Goal: Task Accomplishment & Management: Use online tool/utility

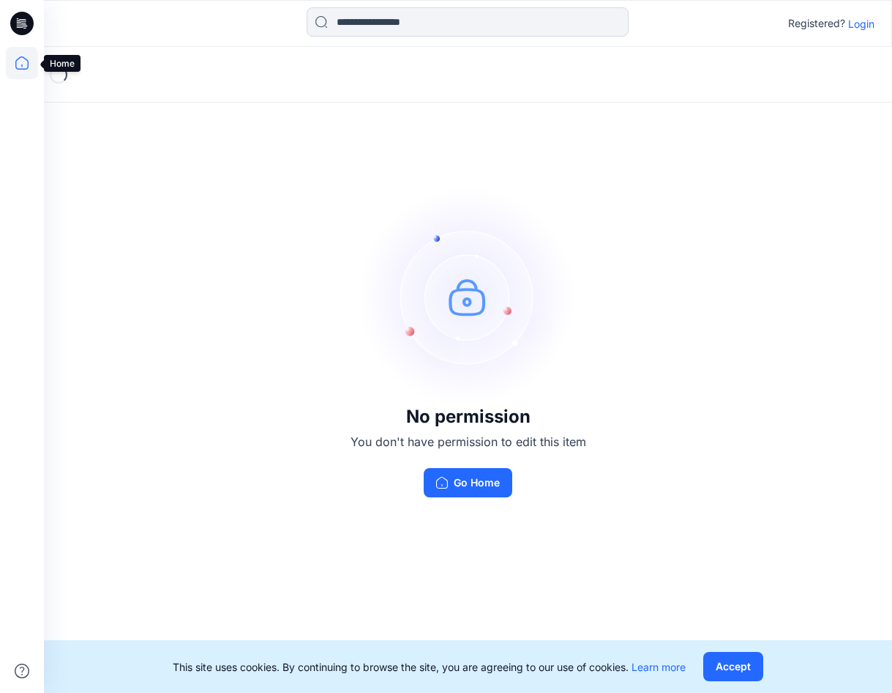
click at [23, 62] on icon at bounding box center [22, 63] width 32 height 32
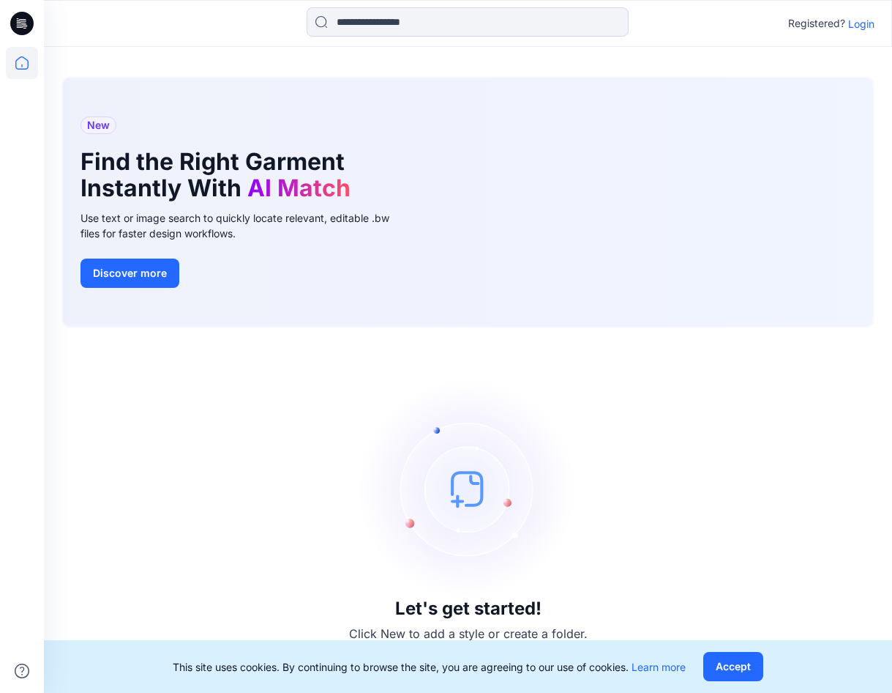
click at [867, 21] on p "Login" at bounding box center [861, 23] width 26 height 15
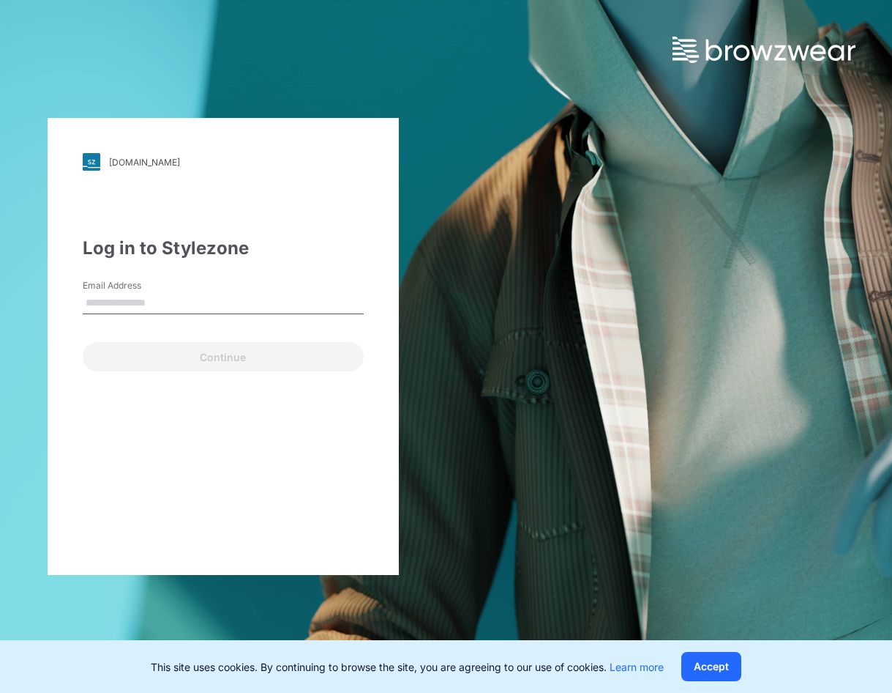
click at [181, 307] on input "Email Address" at bounding box center [223, 303] width 281 height 22
type input "**********"
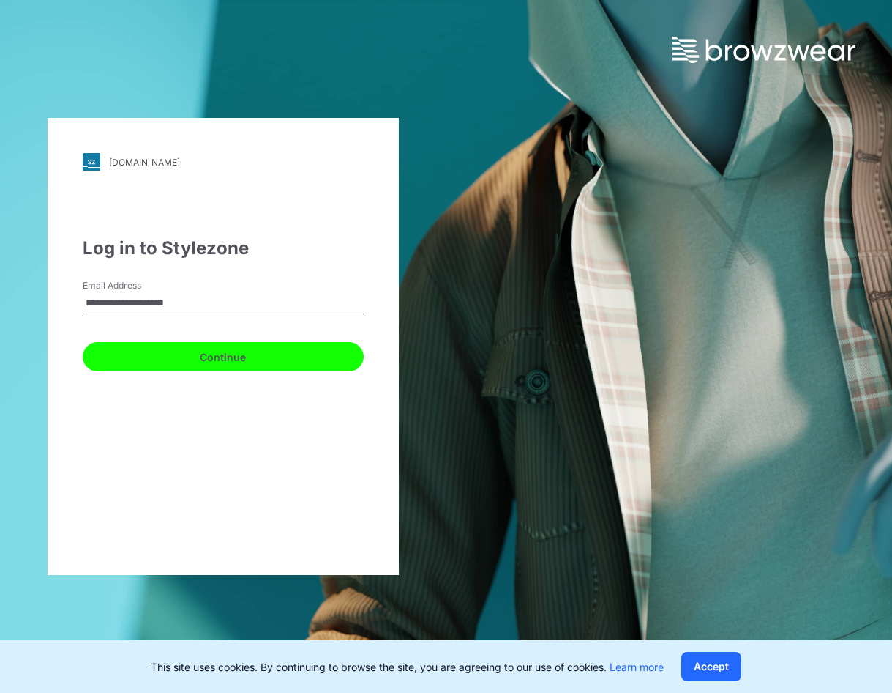
click at [241, 351] on button "Continue" at bounding box center [223, 356] width 281 height 29
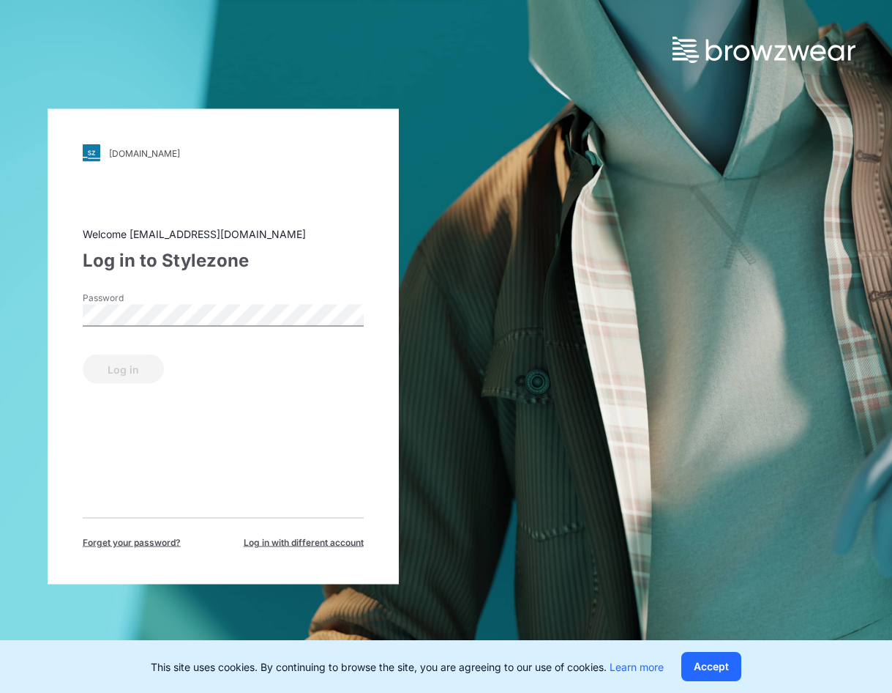
click at [840, 458] on div "walmart.stylezone.com Loading... Welcome hst070015@hansoll.com Log in to Stylez…" at bounding box center [446, 346] width 892 height 693
click at [100, 368] on button "Log in" at bounding box center [123, 368] width 81 height 29
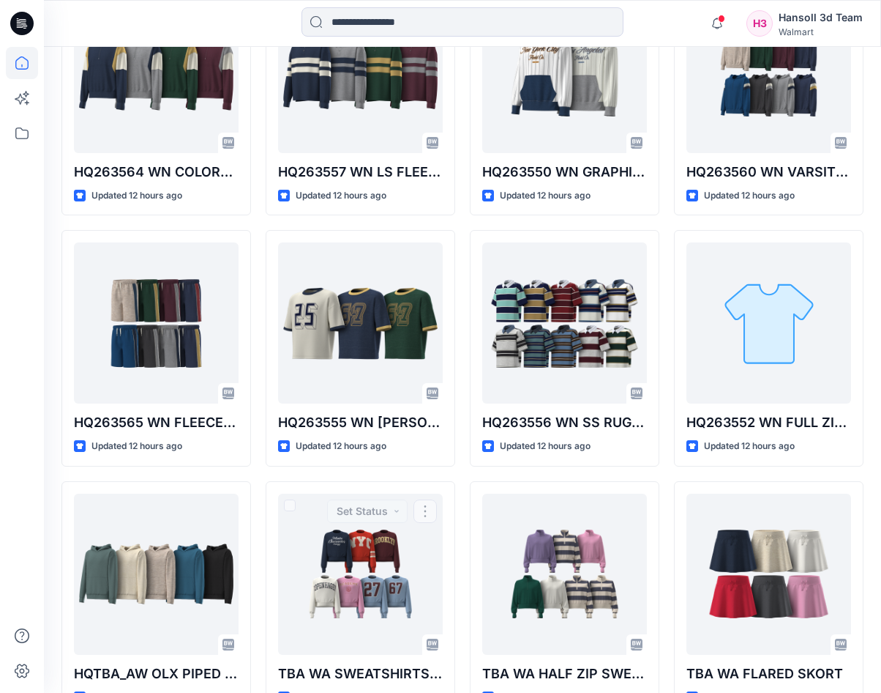
scroll to position [602, 0]
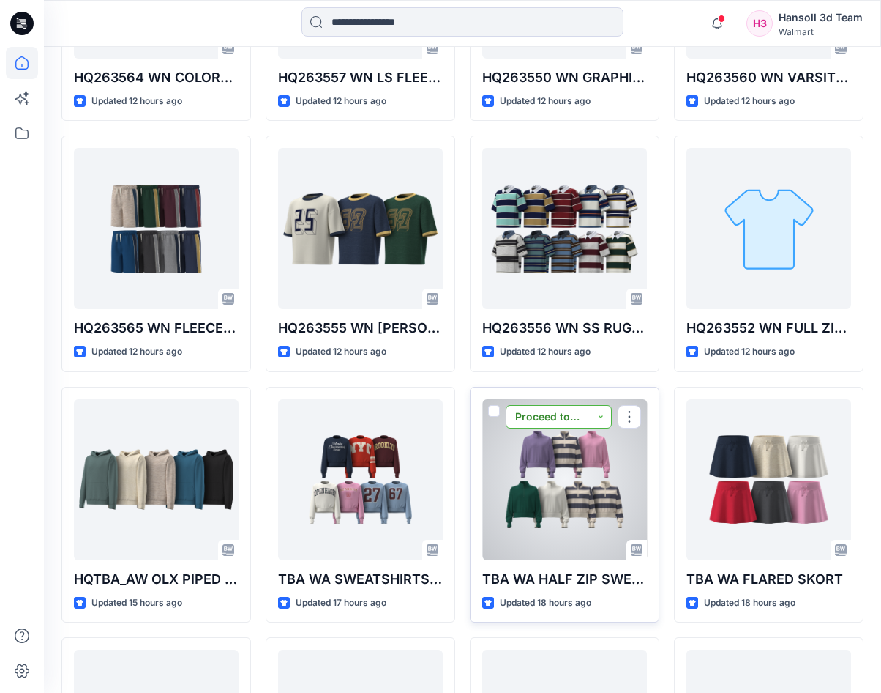
click at [605, 416] on button "Proceed to Sample" at bounding box center [559, 416] width 106 height 23
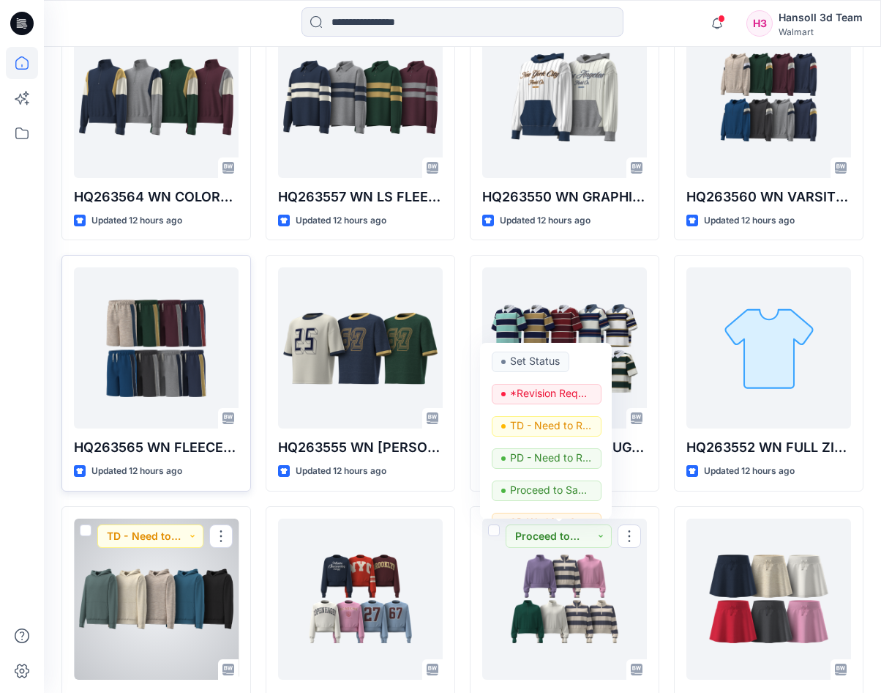
scroll to position [309, 0]
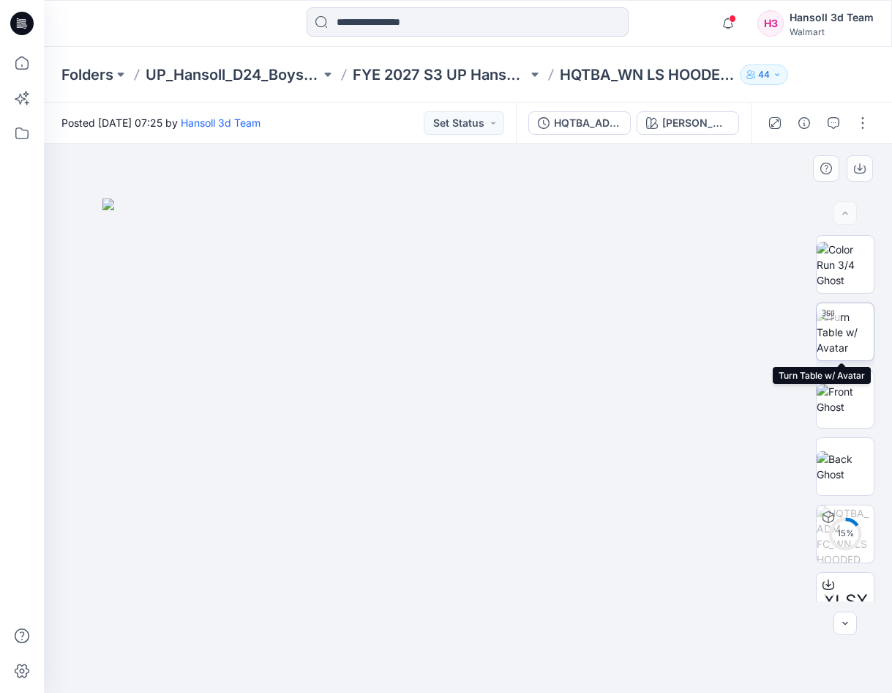
click at [843, 335] on img at bounding box center [845, 332] width 57 height 46
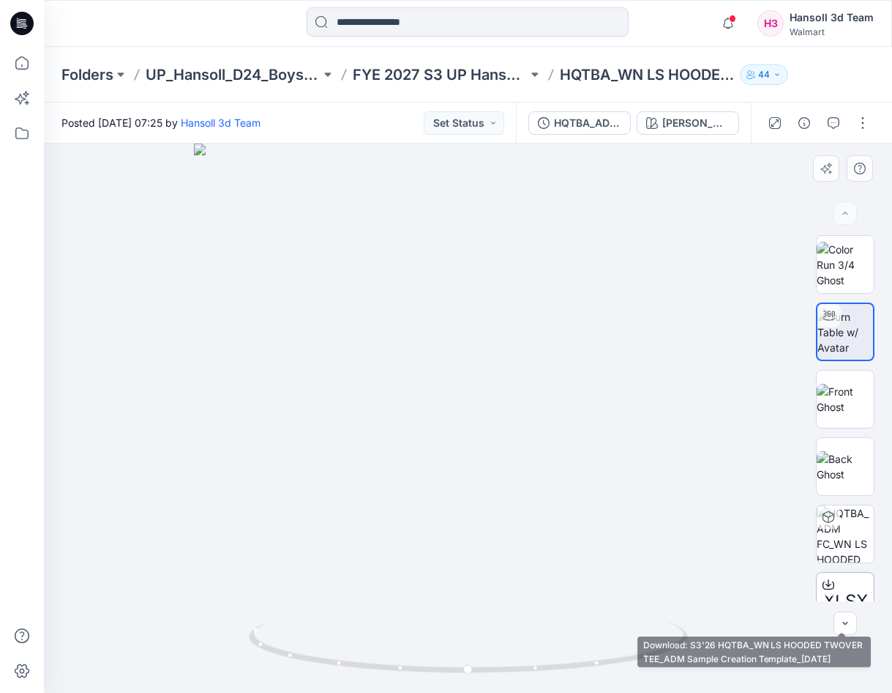
drag, startPoint x: 848, startPoint y: 466, endPoint x: 859, endPoint y: 579, distance: 113.9
click at [859, 579] on div "XLSX" at bounding box center [845, 418] width 59 height 366
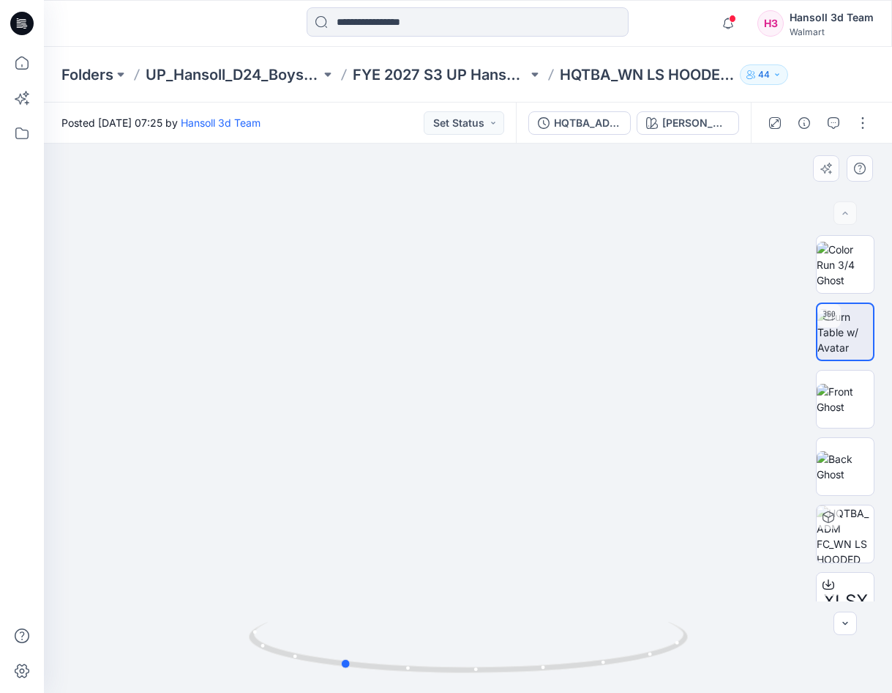
drag, startPoint x: 518, startPoint y: 485, endPoint x: 391, endPoint y: 492, distance: 126.9
click at [391, 492] on div at bounding box center [468, 417] width 848 height 549
drag, startPoint x: 581, startPoint y: 495, endPoint x: 628, endPoint y: 484, distance: 48.1
click at [628, 484] on div at bounding box center [468, 417] width 848 height 549
drag, startPoint x: 603, startPoint y: 550, endPoint x: 261, endPoint y: 473, distance: 351.3
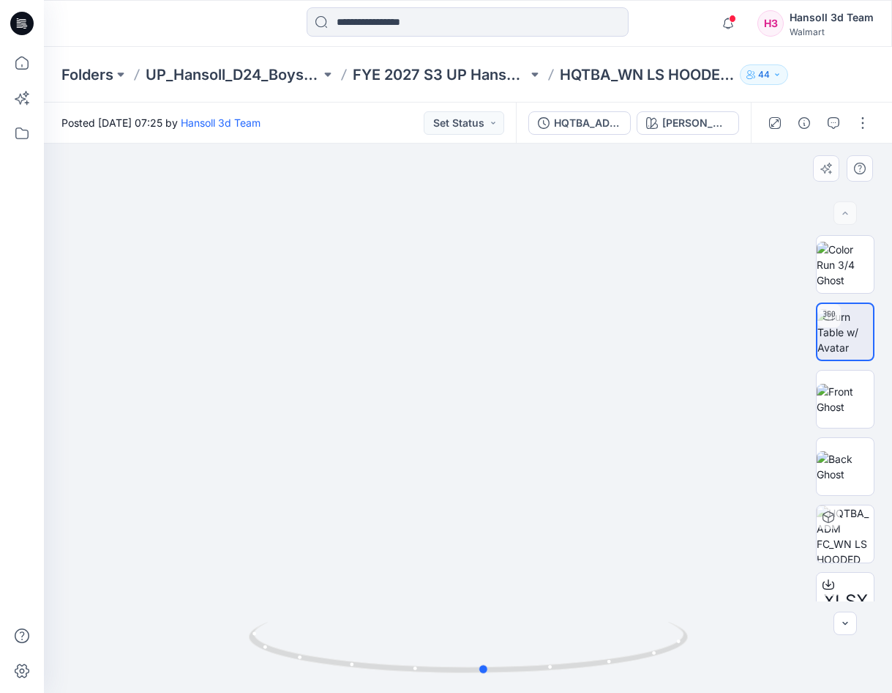
click at [261, 473] on div at bounding box center [468, 417] width 848 height 549
click at [856, 482] on img at bounding box center [845, 466] width 57 height 31
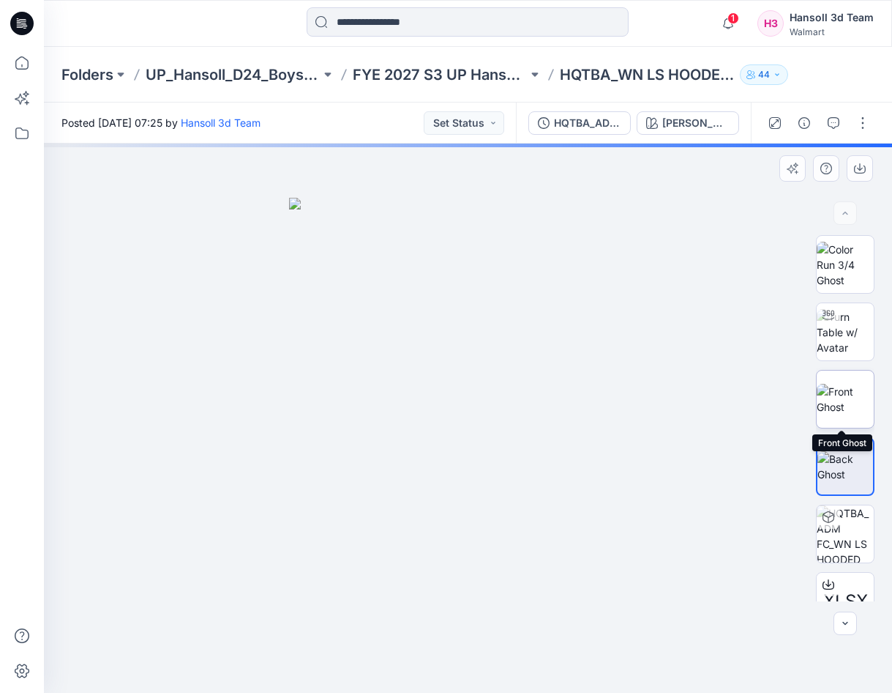
click at [840, 395] on img at bounding box center [845, 399] width 57 height 31
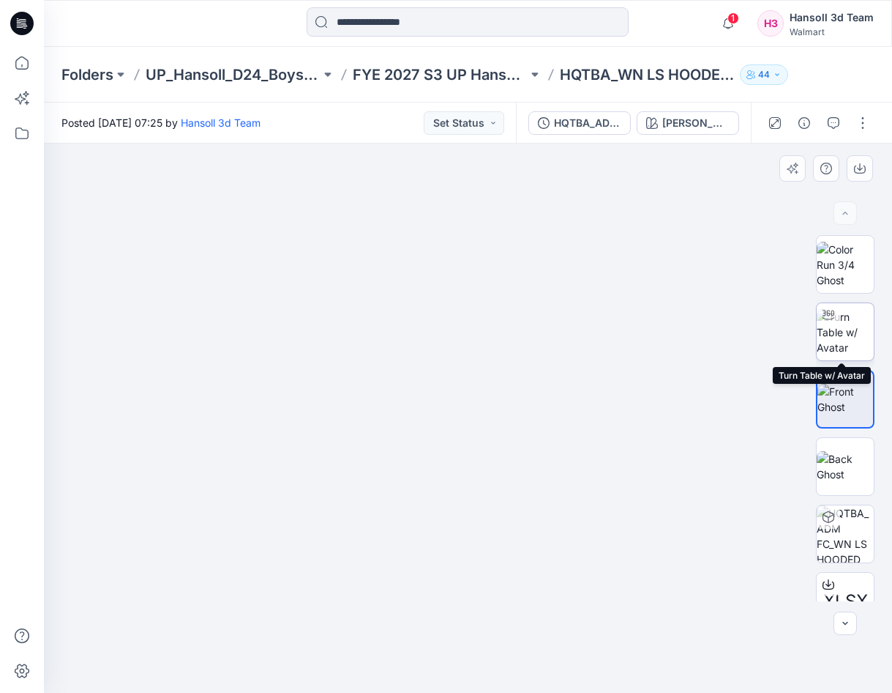
click at [826, 321] on div at bounding box center [828, 314] width 23 height 23
